Goal: Find specific page/section: Find specific page/section

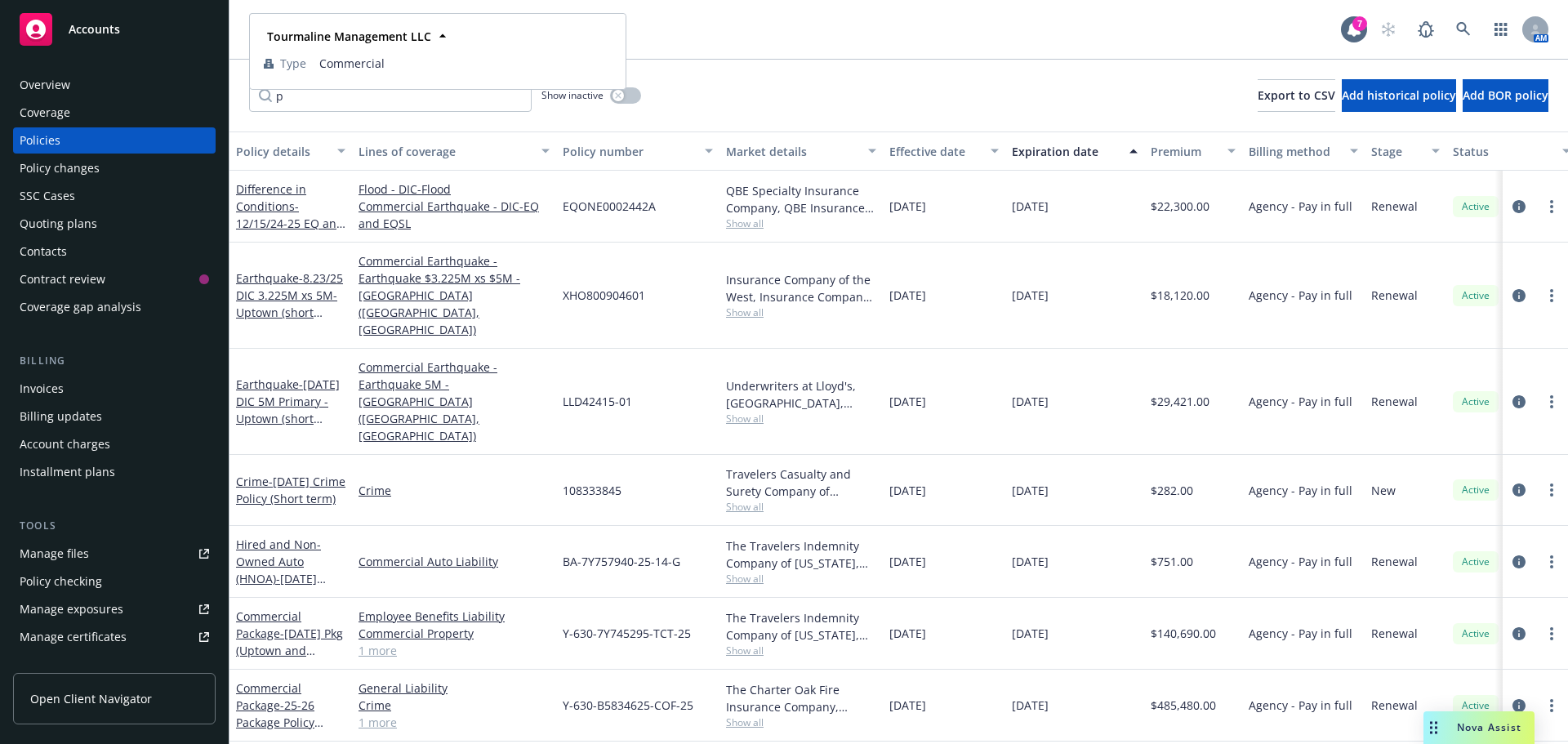
click at [307, 28] on span "Tourmaline Management LLC" at bounding box center [350, 36] width 164 height 17
drag, startPoint x: 719, startPoint y: 23, endPoint x: 296, endPoint y: 29, distance: 423.0
click at [703, 27] on div "Tourmaline Management LLC Tourmaline Management LLC Tourmaline Management LLC T…" at bounding box center [795, 29] width 1092 height 32
drag, startPoint x: 273, startPoint y: 29, endPoint x: 282, endPoint y: 19, distance: 13.5
click at [274, 29] on span "Tourmaline Management LLC" at bounding box center [334, 30] width 141 height 17
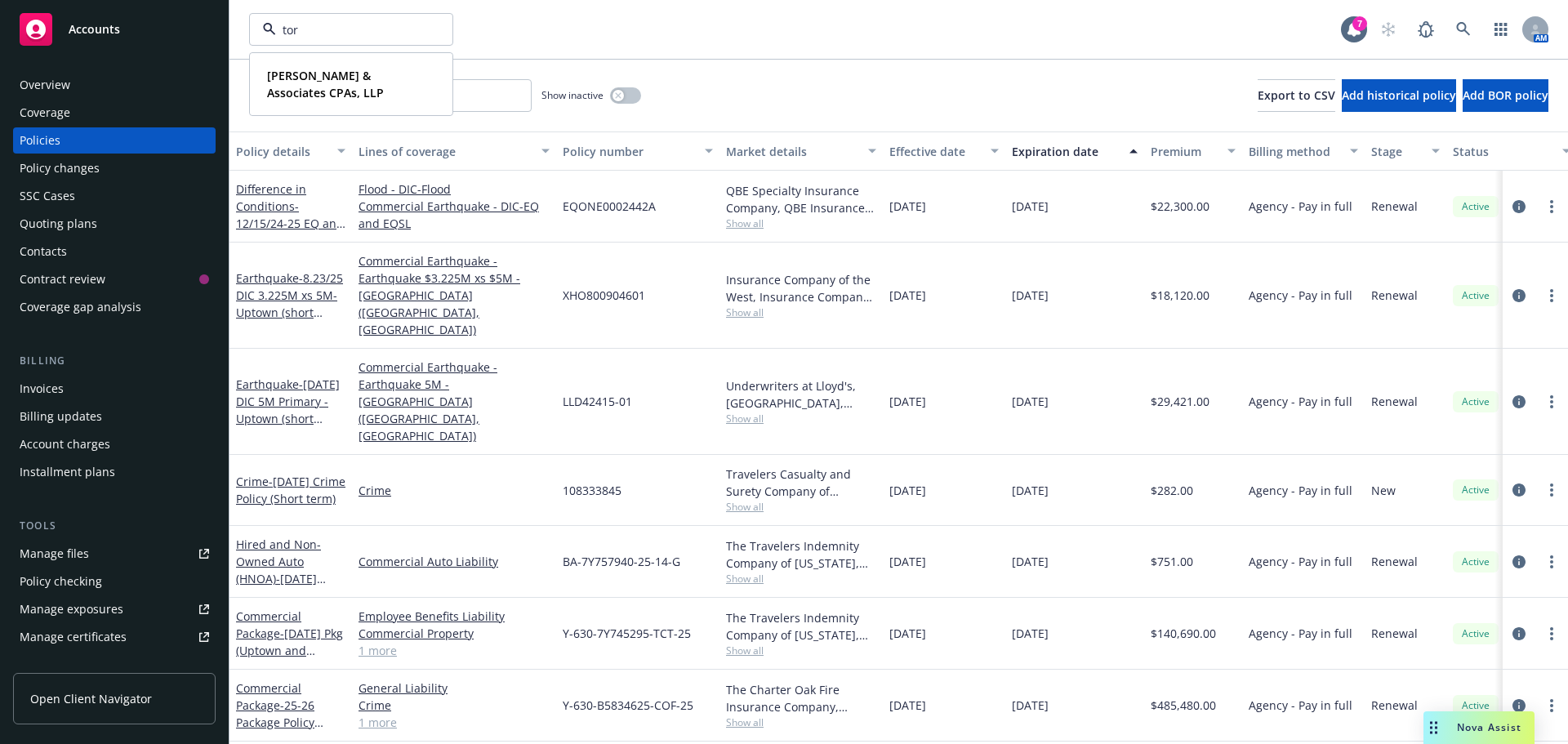
type input "tork"
click at [309, 75] on strong "[PERSON_NAME] & Associates CPAs, LLP" at bounding box center [326, 84] width 117 height 32
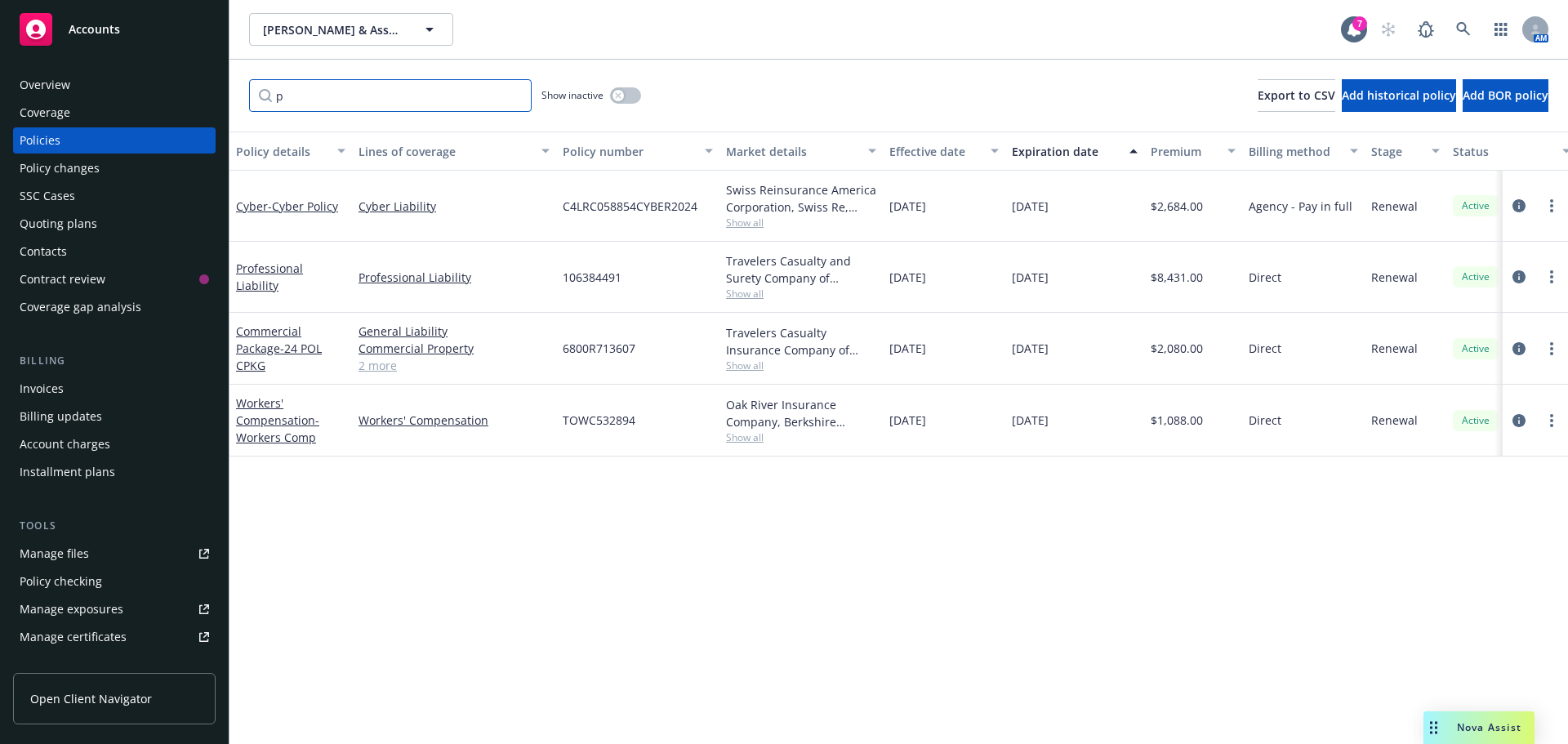
drag, startPoint x: 292, startPoint y: 105, endPoint x: 264, endPoint y: 109, distance: 28.3
click at [264, 109] on input "p" at bounding box center [390, 95] width 282 height 32
click at [71, 223] on div "Quoting plans" at bounding box center [58, 223] width 77 height 26
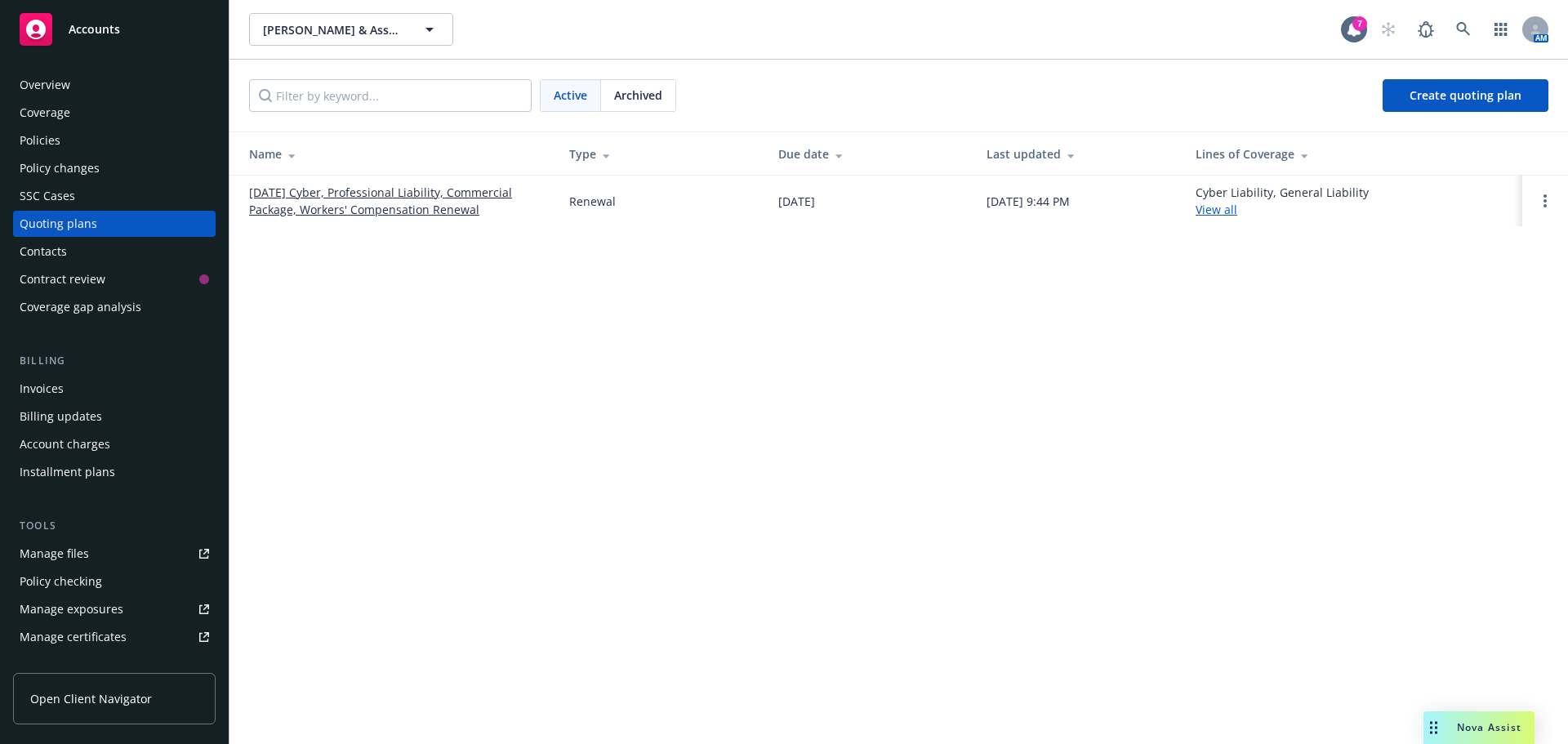
click at [298, 197] on link "[DATE] Cyber, Professional Liability, Commercial Package, Workers' Compensation…" at bounding box center [396, 200] width 294 height 34
